Goal: Task Accomplishment & Management: Use online tool/utility

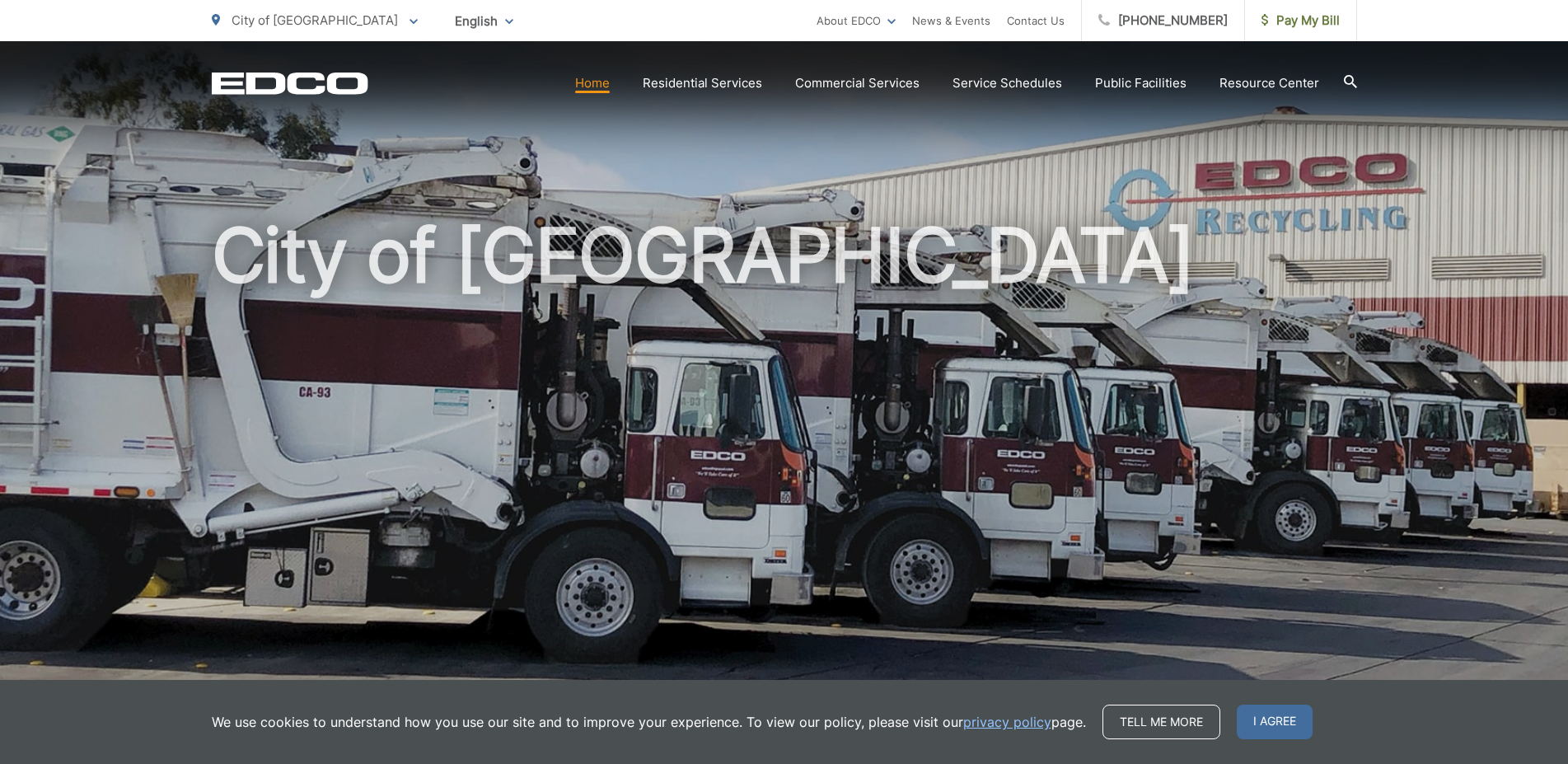
click at [712, 97] on section "Home Residential Services Residential Recycling Organic Recycling Trash Househo…" at bounding box center [863, 83] width 989 height 31
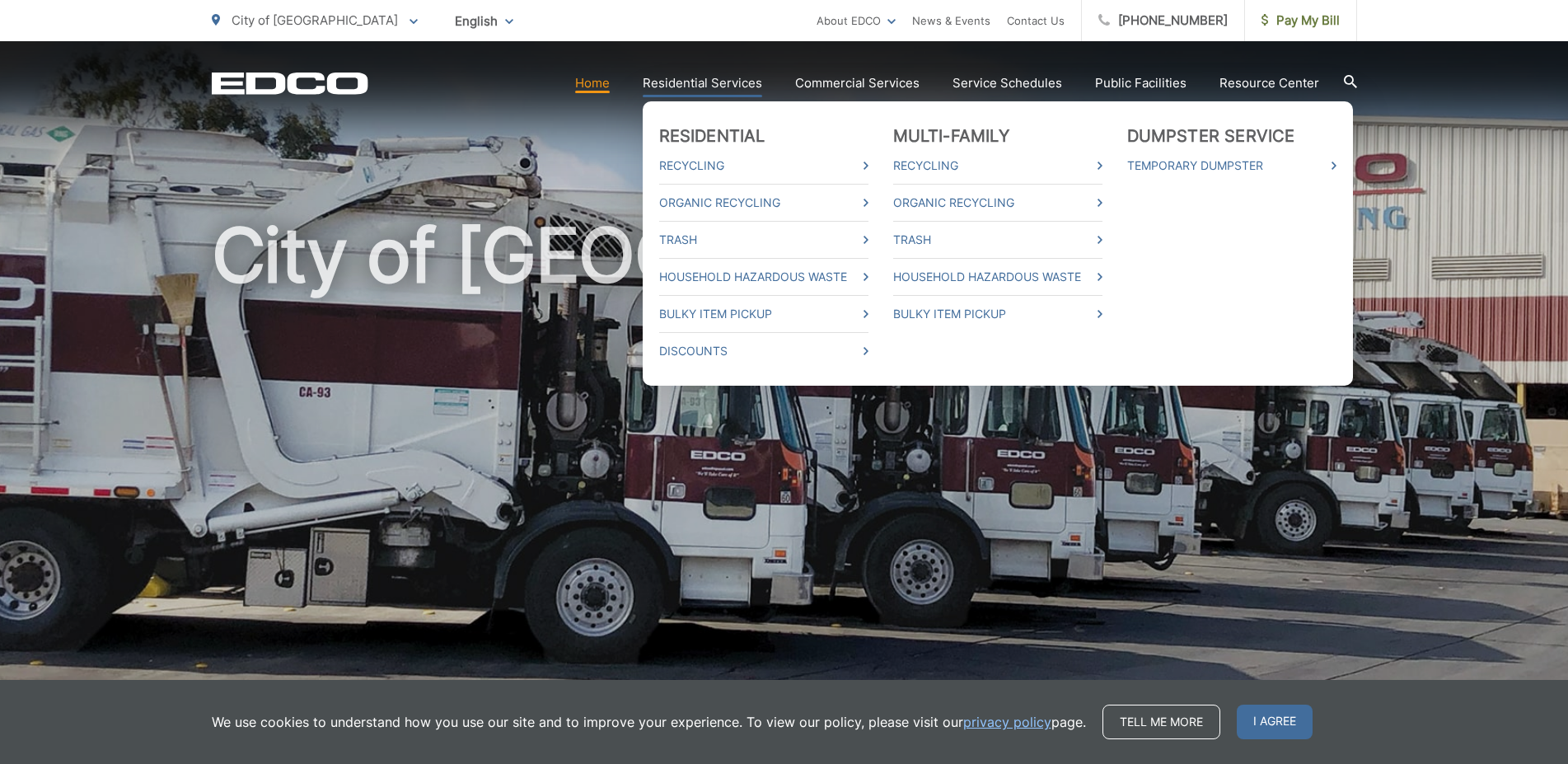
click at [712, 82] on link "Residential Services" at bounding box center [702, 84] width 119 height 20
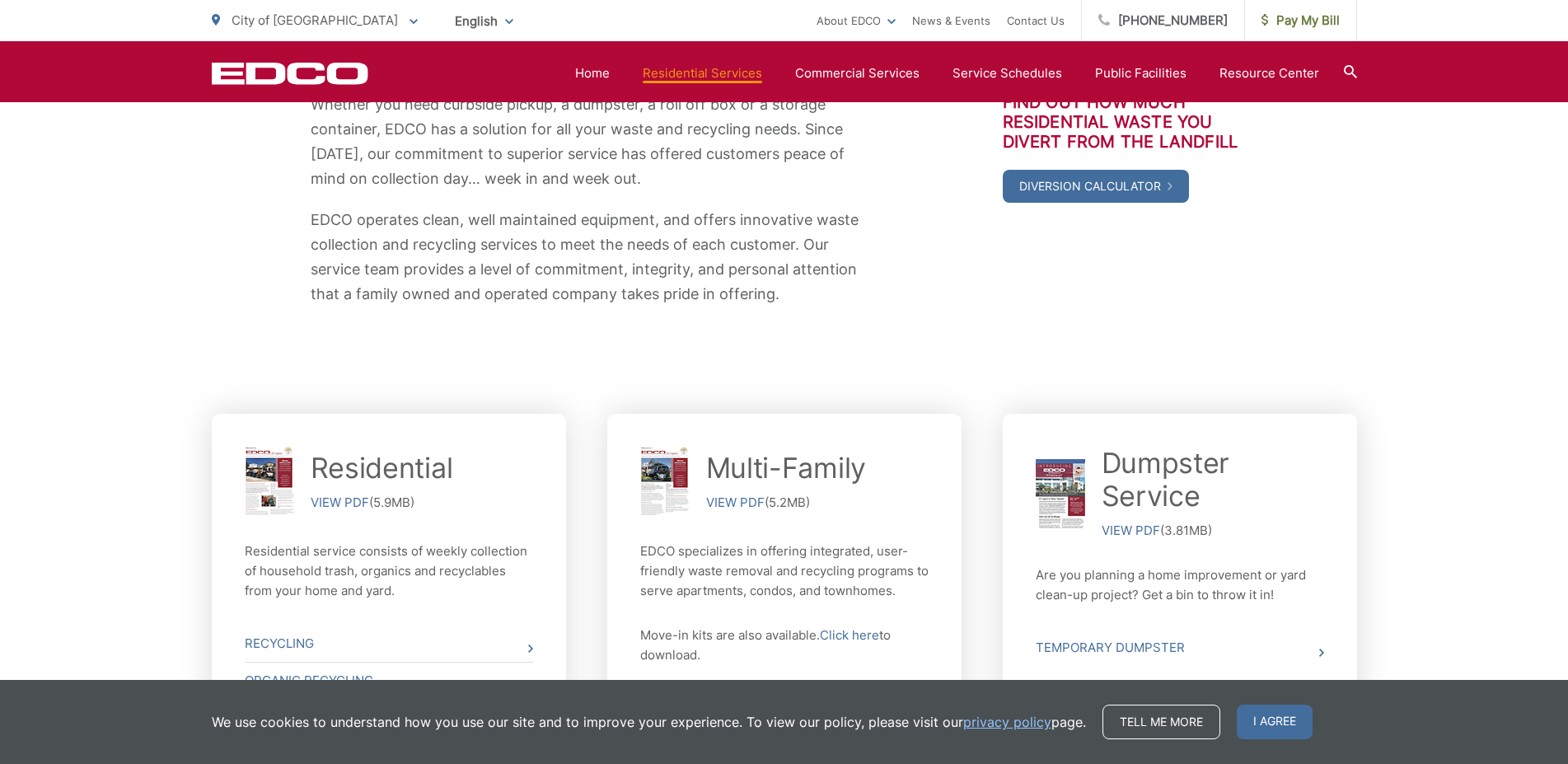
scroll to position [588, 0]
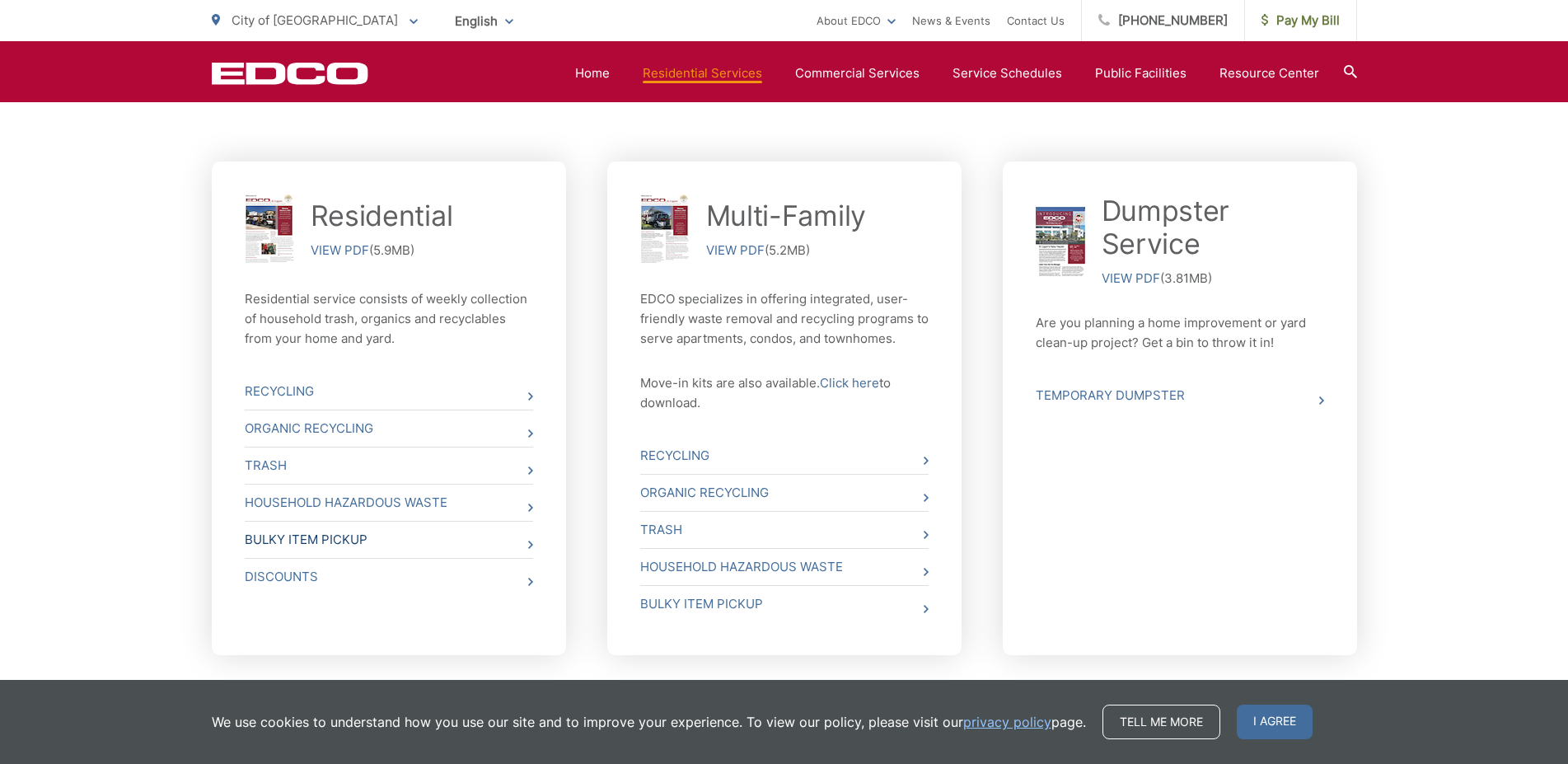
click at [338, 539] on link "Bulky Item Pickup" at bounding box center [389, 539] width 289 height 36
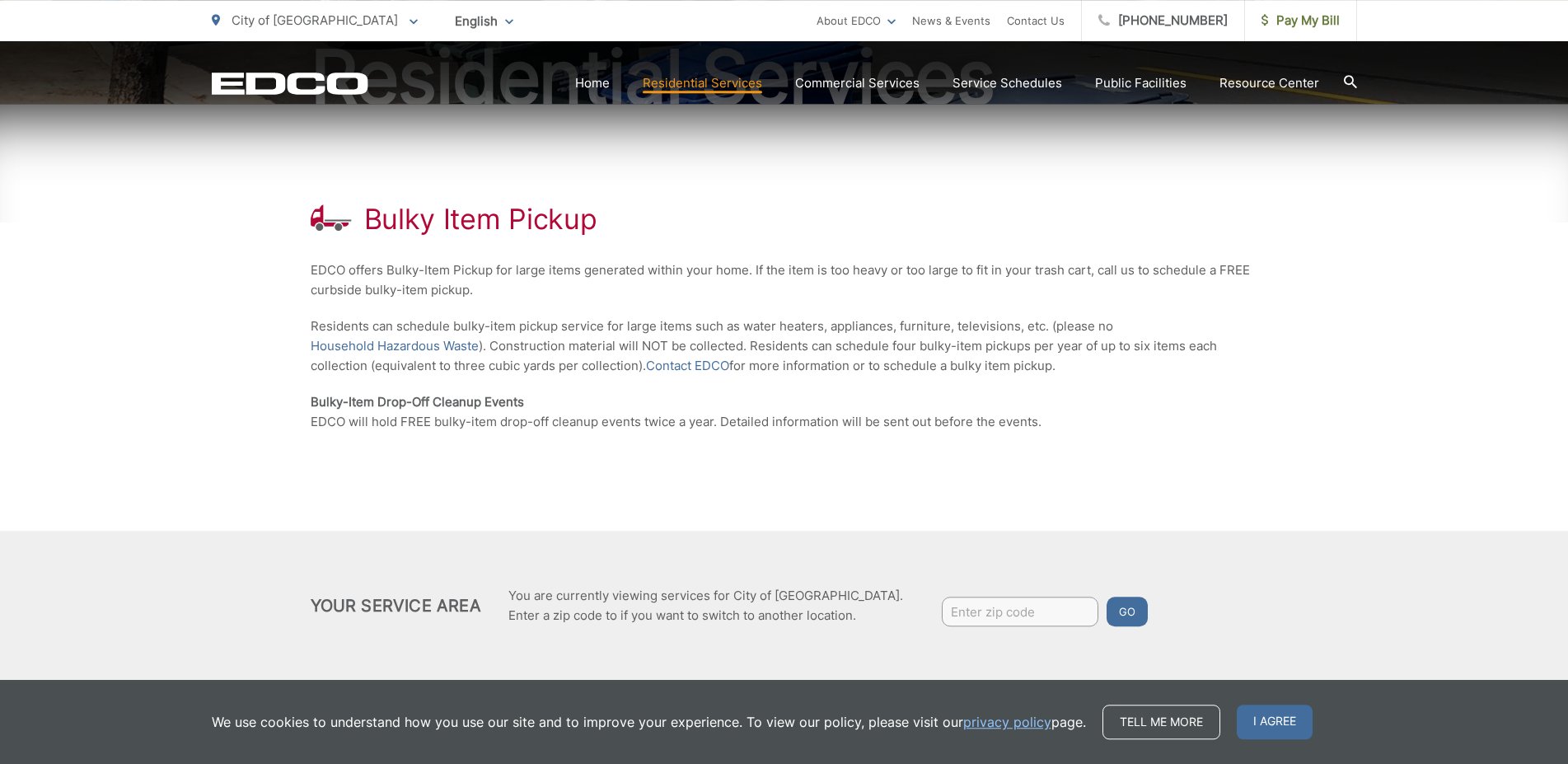
scroll to position [244, 0]
